Goal: Obtain resource: Obtain resource

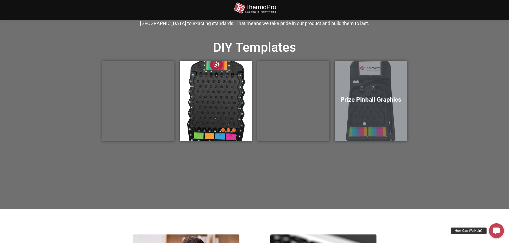
scroll to position [187, 0]
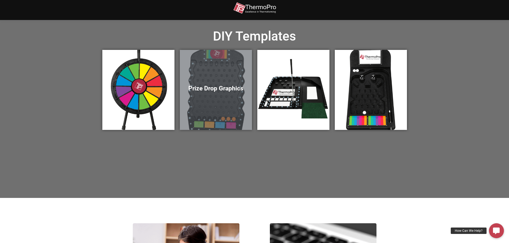
click at [200, 102] on div "Prize Drop Graphics" at bounding box center [216, 90] width 72 height 80
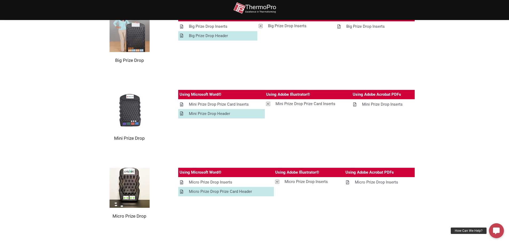
scroll to position [134, 0]
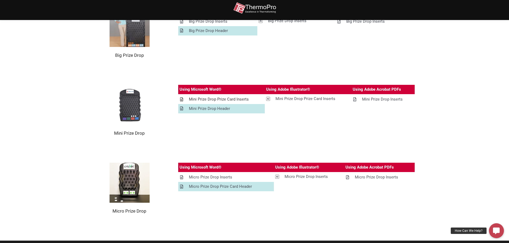
click at [198, 100] on div "Mini Prize Drop Prize Card Inserts" at bounding box center [219, 99] width 60 height 7
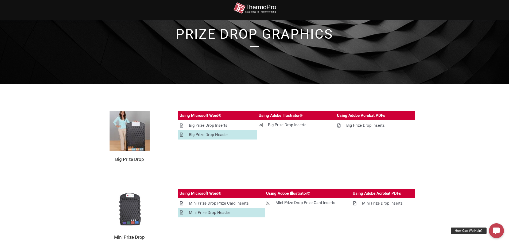
scroll to position [0, 0]
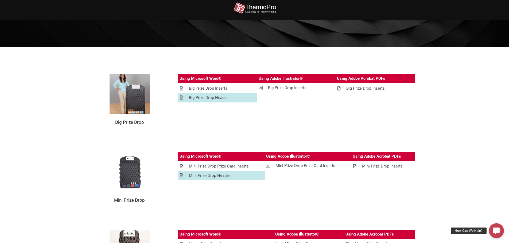
scroll to position [57, 0]
